Goal: Information Seeking & Learning: Learn about a topic

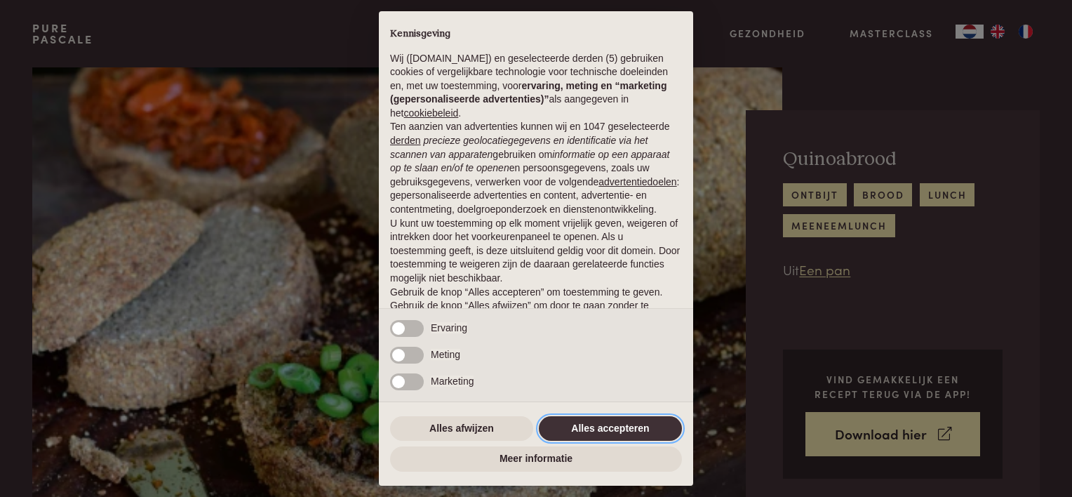
click at [609, 432] on button "Alles accepteren" at bounding box center [610, 428] width 143 height 25
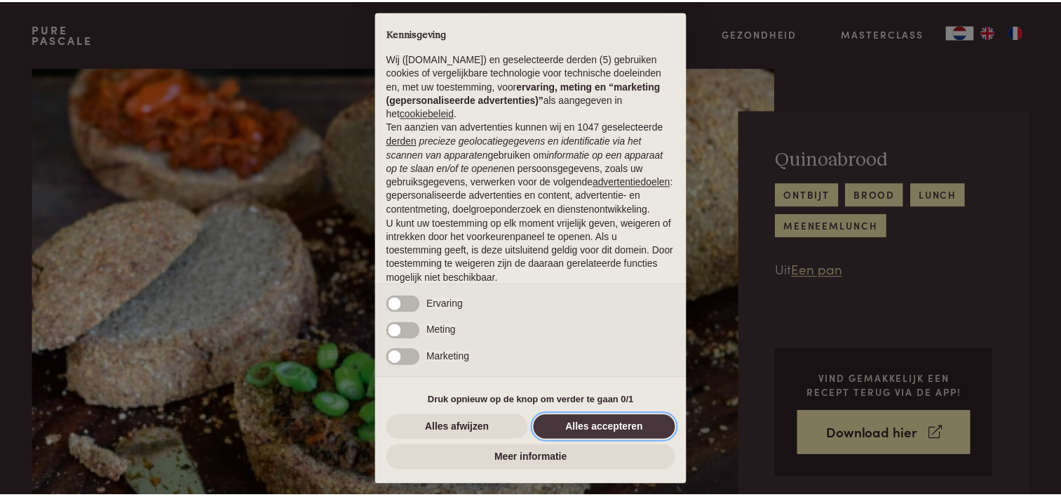
scroll to position [67, 0]
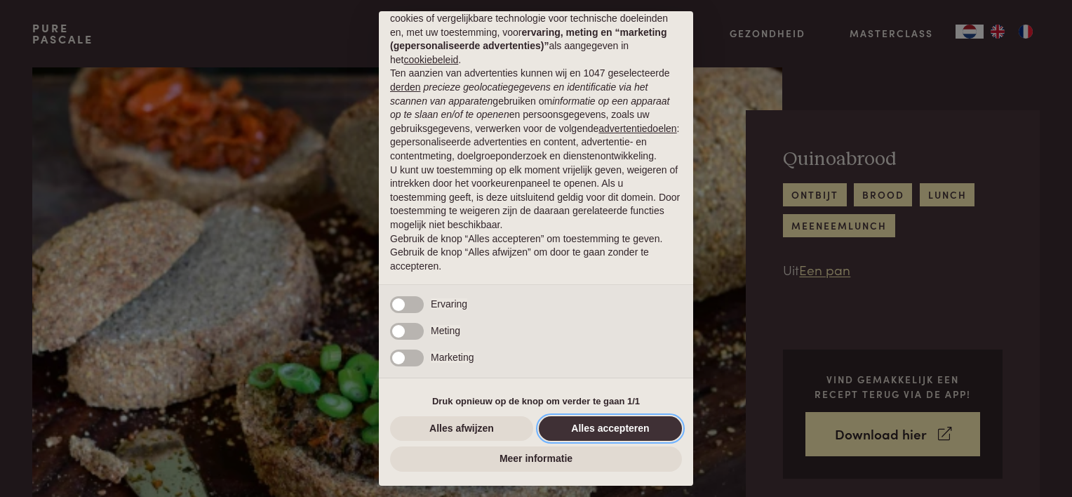
click at [605, 429] on button "Alles accepteren" at bounding box center [610, 428] width 143 height 25
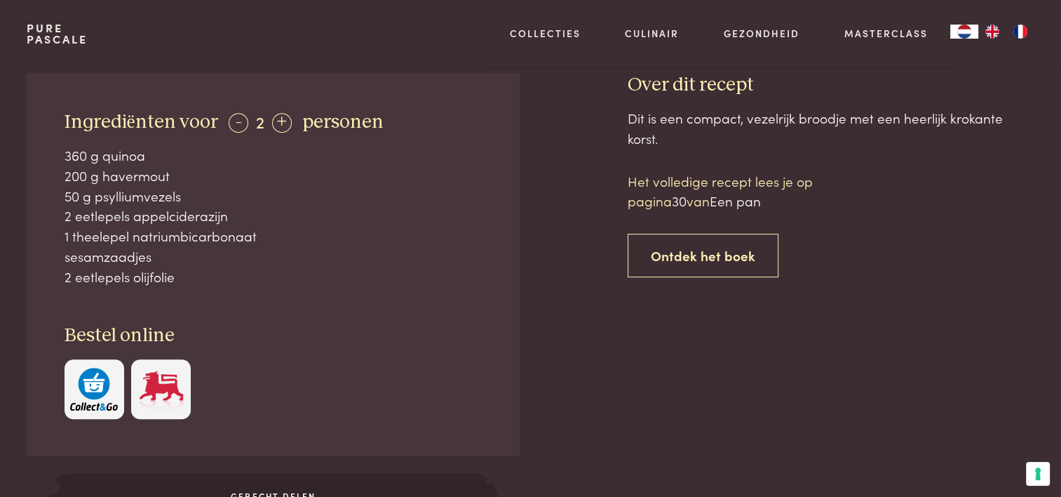
scroll to position [491, 0]
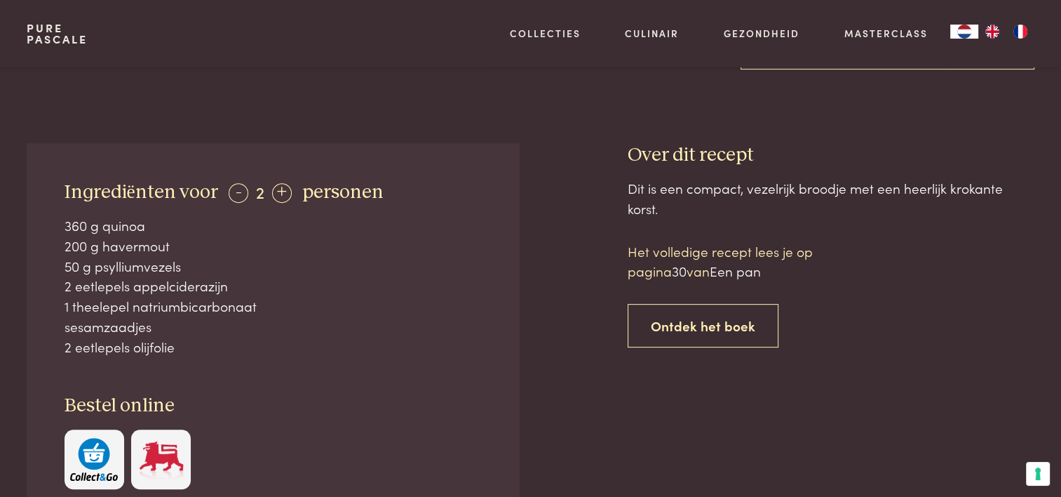
drag, startPoint x: 184, startPoint y: 348, endPoint x: 62, endPoint y: 195, distance: 195.6
click at [62, 195] on div "Ingrediënten voor - 2 + personen 360 g quinoa 200 g havermout 50 g psylliumveze…" at bounding box center [273, 334] width 492 height 383
copy div "Ingrediënten voor - 2 + personen 360 g quinoa 200 g havermout 50 g psylliumveze…"
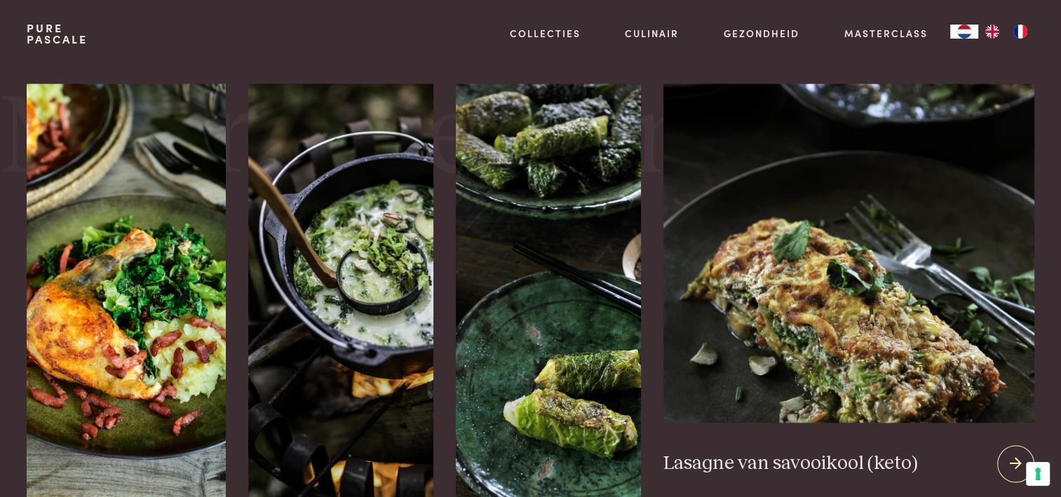
scroll to position [1824, 0]
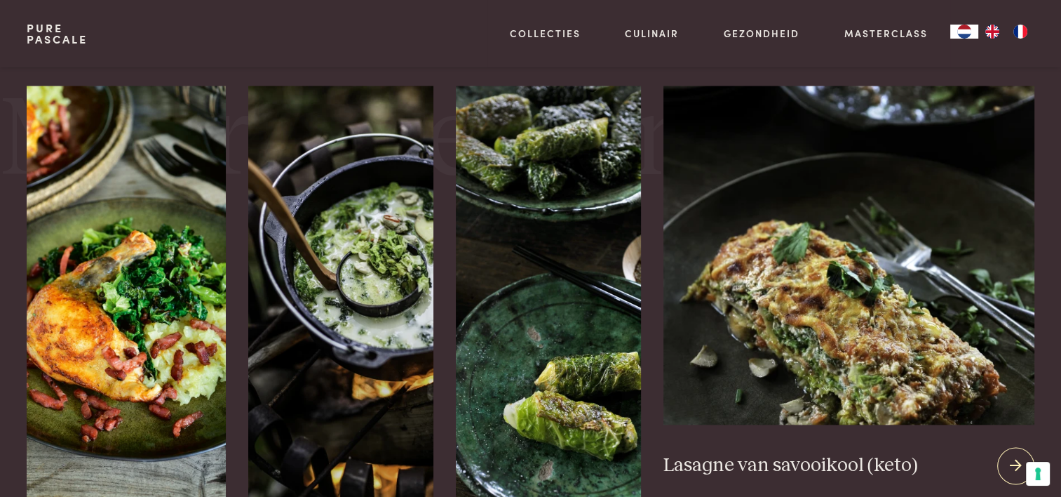
click at [864, 365] on img at bounding box center [849, 255] width 370 height 339
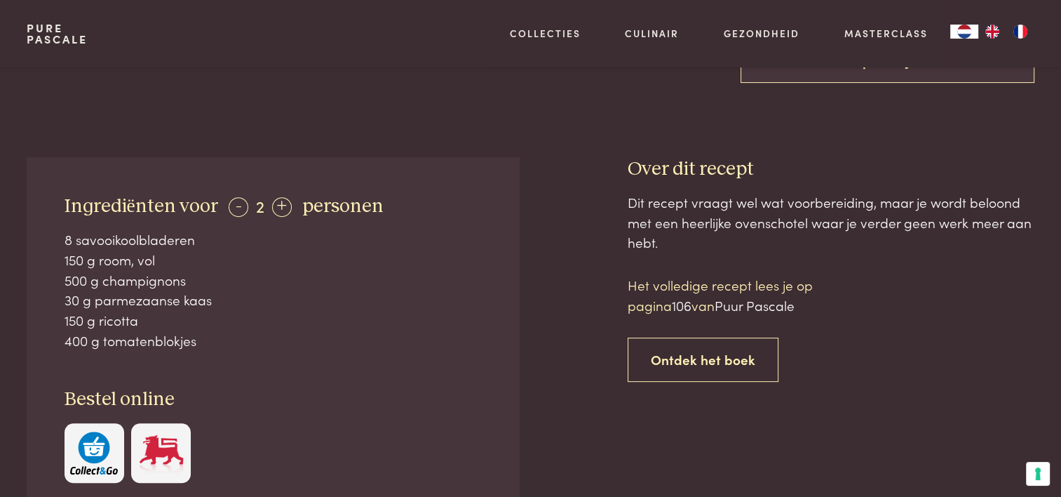
scroll to position [491, 0]
